Goal: Communication & Community: Answer question/provide support

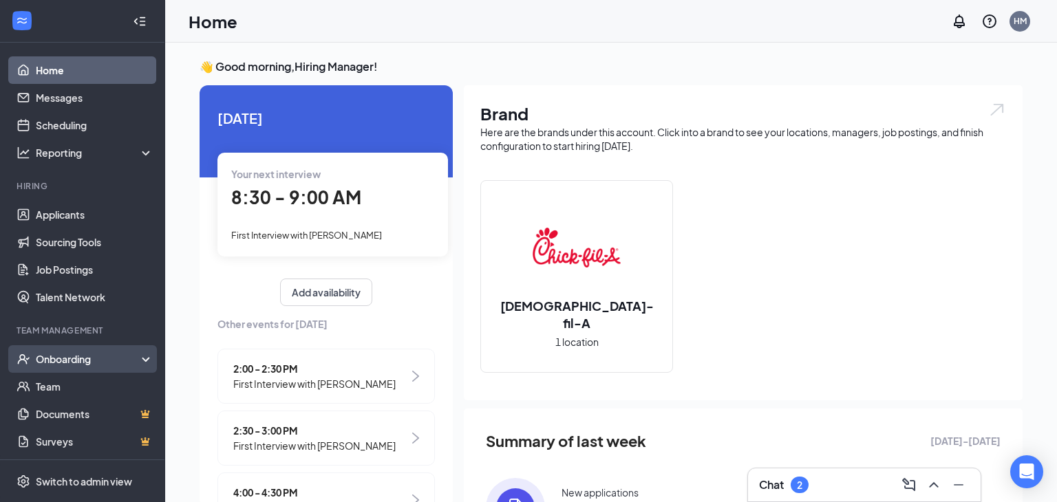
click at [63, 348] on div "Onboarding" at bounding box center [82, 360] width 165 height 28
click at [78, 395] on link "Overview" at bounding box center [95, 387] width 118 height 28
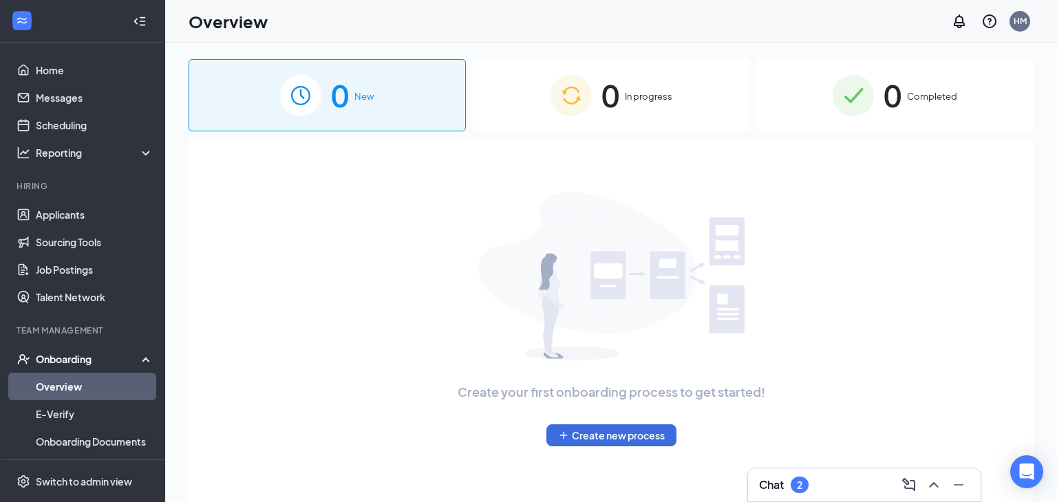
click at [781, 480] on h3 "Chat" at bounding box center [771, 485] width 25 height 15
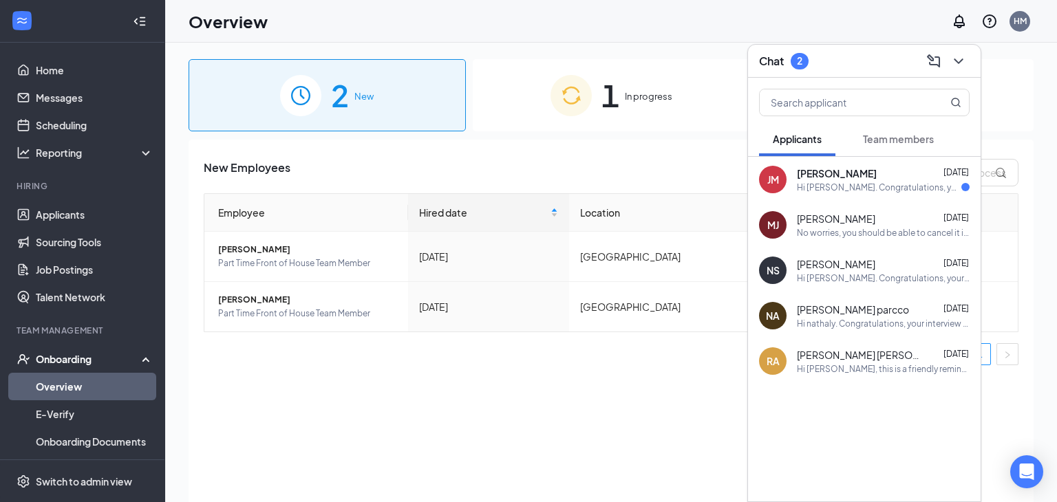
click at [870, 185] on div "Hi Joyce. Congratulations, your interview for Part Time Front of House Team Mem…" at bounding box center [879, 188] width 165 height 12
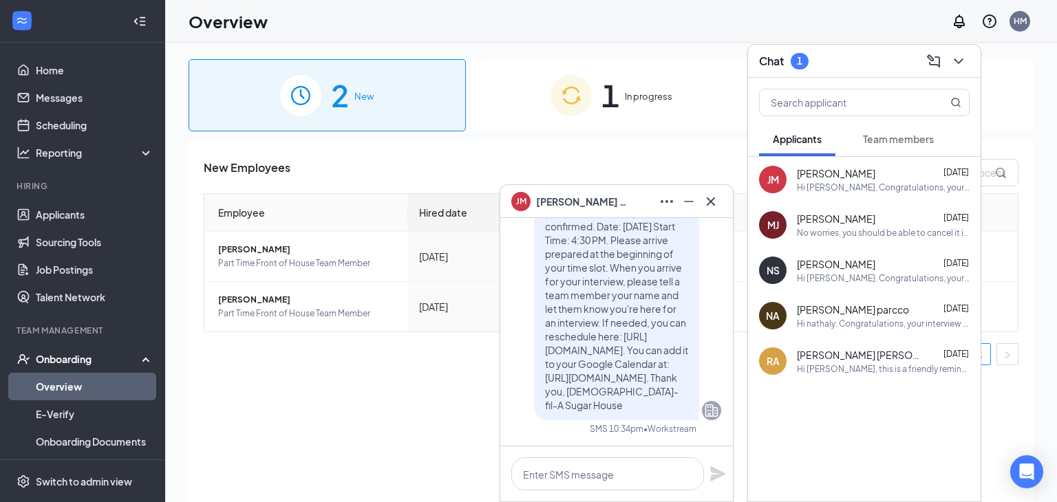
click at [876, 142] on span "Team members" at bounding box center [898, 139] width 71 height 12
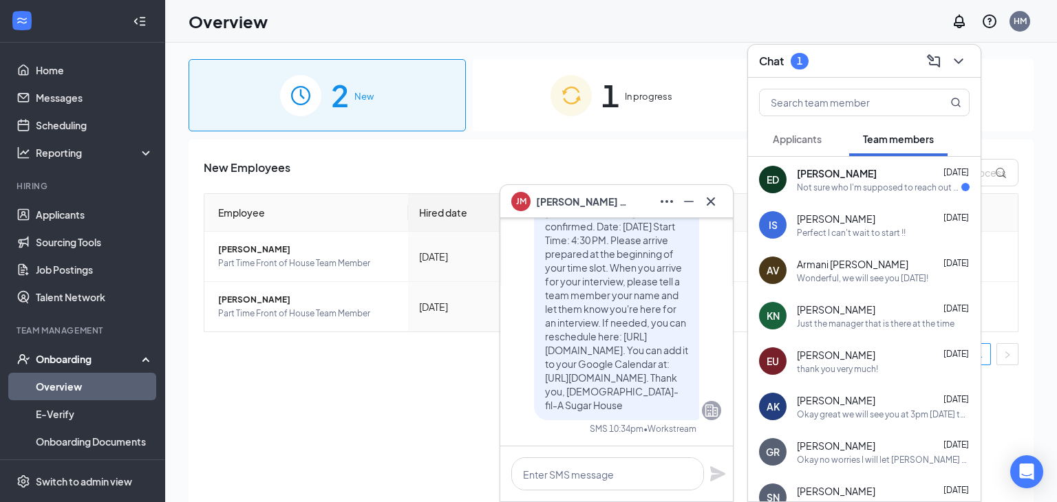
click at [847, 191] on div "Not sure who I'm supposed to reach out to in regard to getting signed up for pr…" at bounding box center [879, 188] width 165 height 12
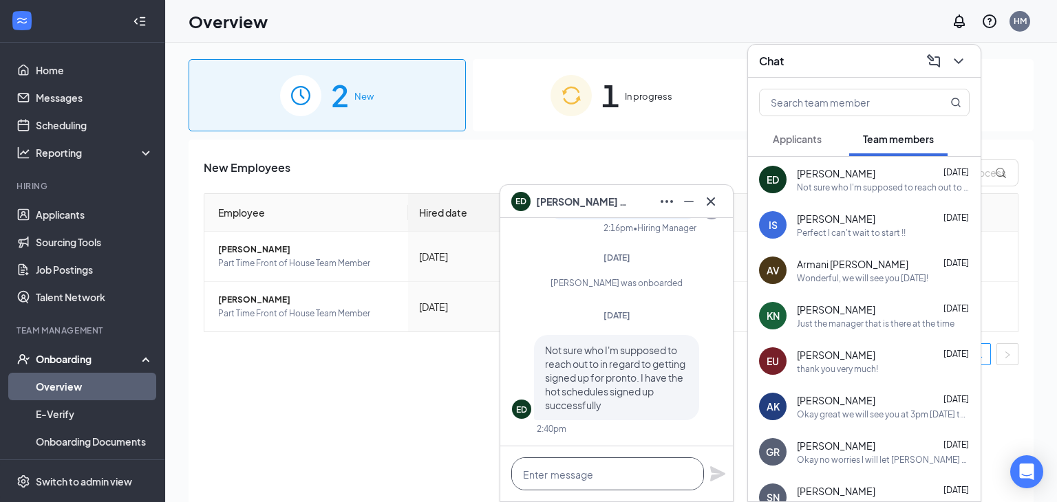
click at [597, 466] on textarea at bounding box center [607, 474] width 193 height 33
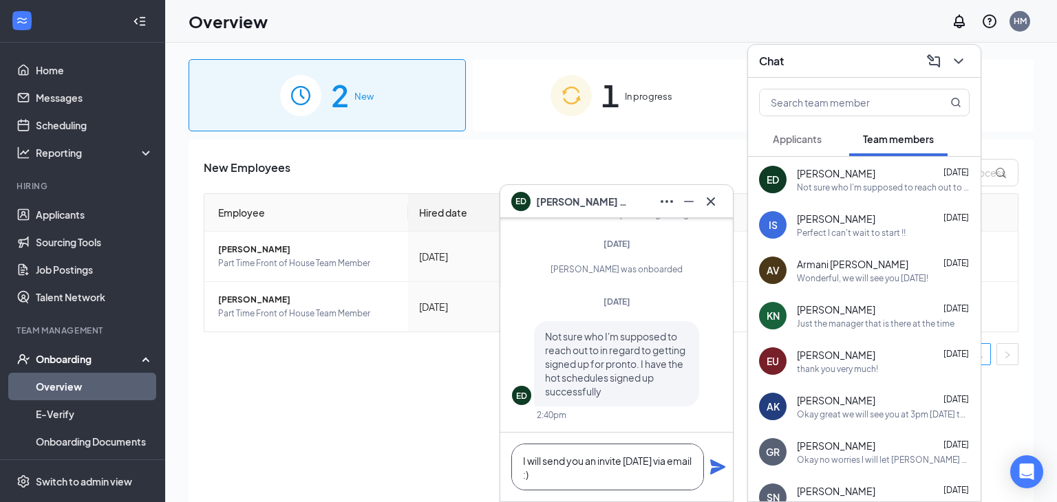
type textarea "I will send you an invite today via email :)"
click at [714, 471] on icon "Plane" at bounding box center [717, 467] width 15 height 15
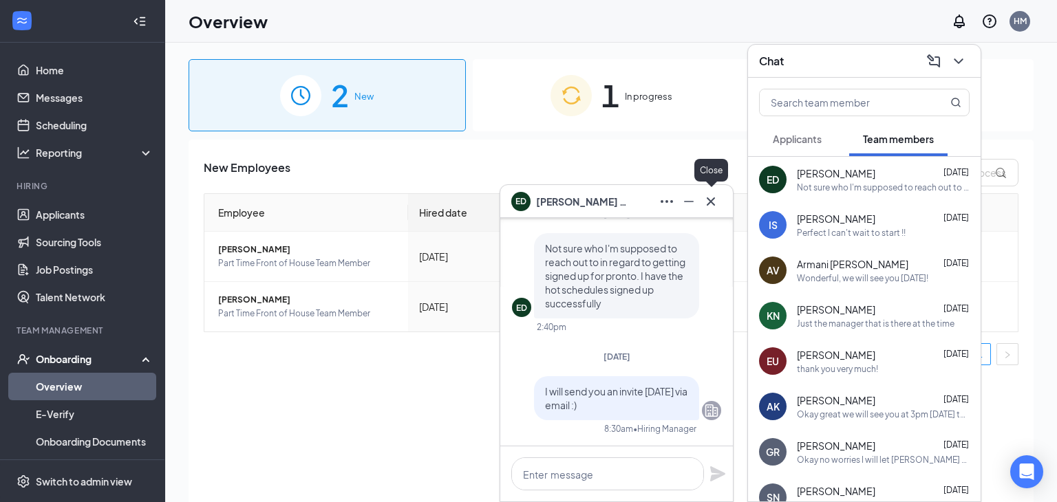
click at [712, 207] on icon "Cross" at bounding box center [711, 201] width 17 height 17
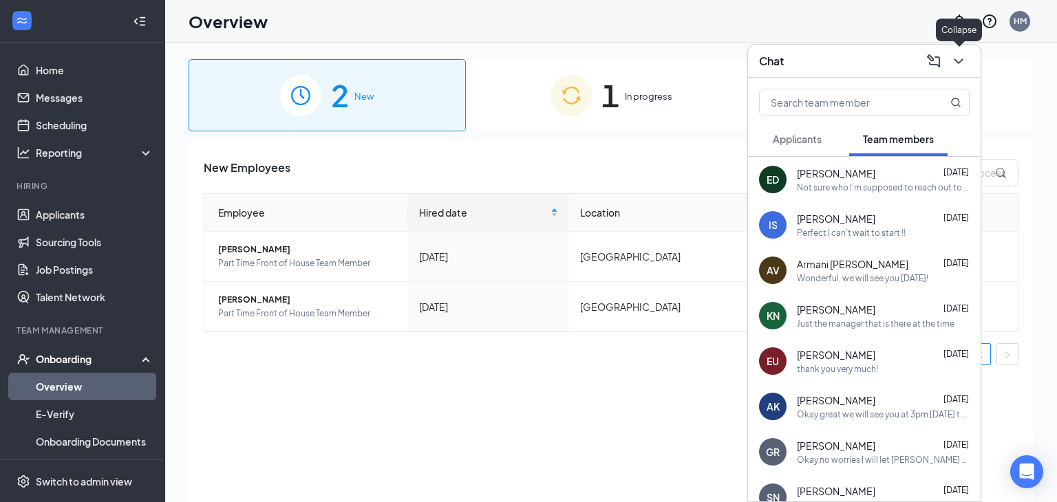
click at [960, 63] on icon "ChevronDown" at bounding box center [959, 61] width 17 height 17
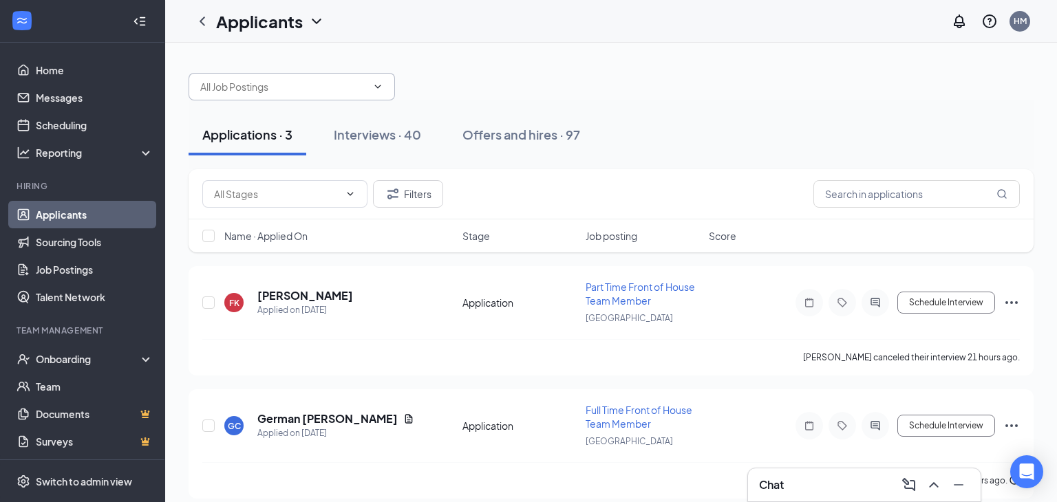
click at [294, 89] on input "text" at bounding box center [283, 86] width 167 height 15
type input "ki"
click at [526, 133] on div "Offers and hires · 97" at bounding box center [522, 134] width 118 height 17
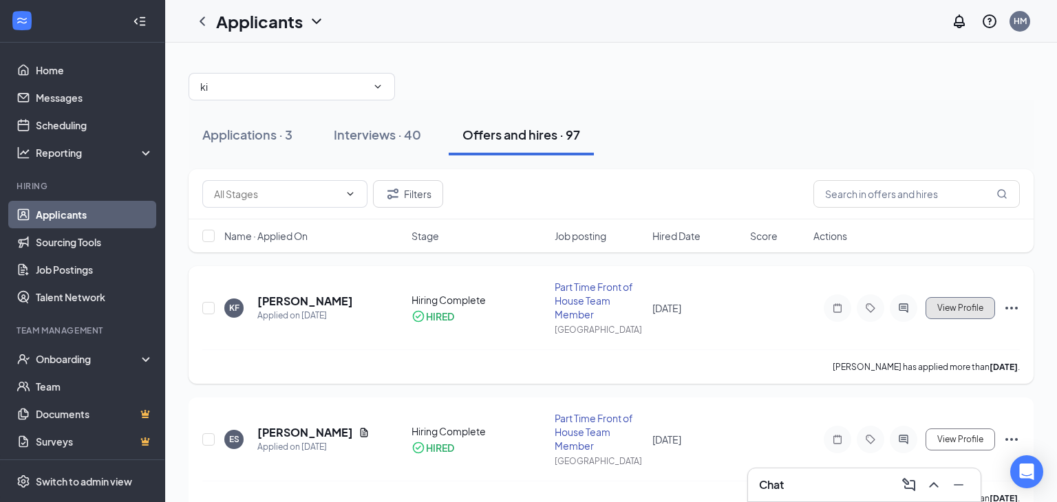
click at [968, 310] on span "View Profile" at bounding box center [961, 309] width 46 height 10
